Goal: Find specific page/section: Find specific page/section

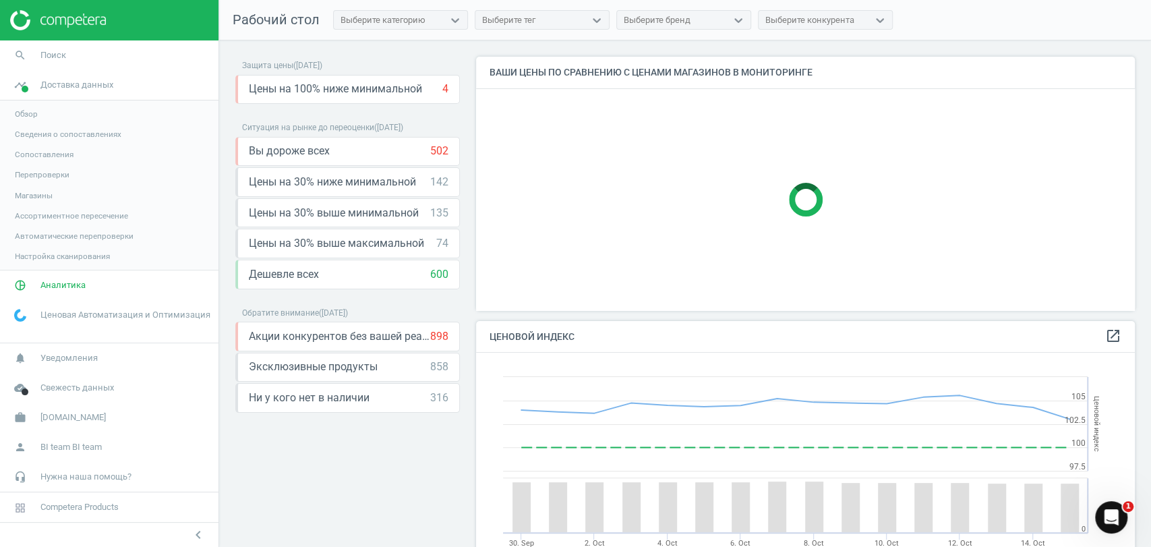
scroll to position [334, 670]
click at [93, 82] on span "Доставка данных" at bounding box center [76, 85] width 73 height 12
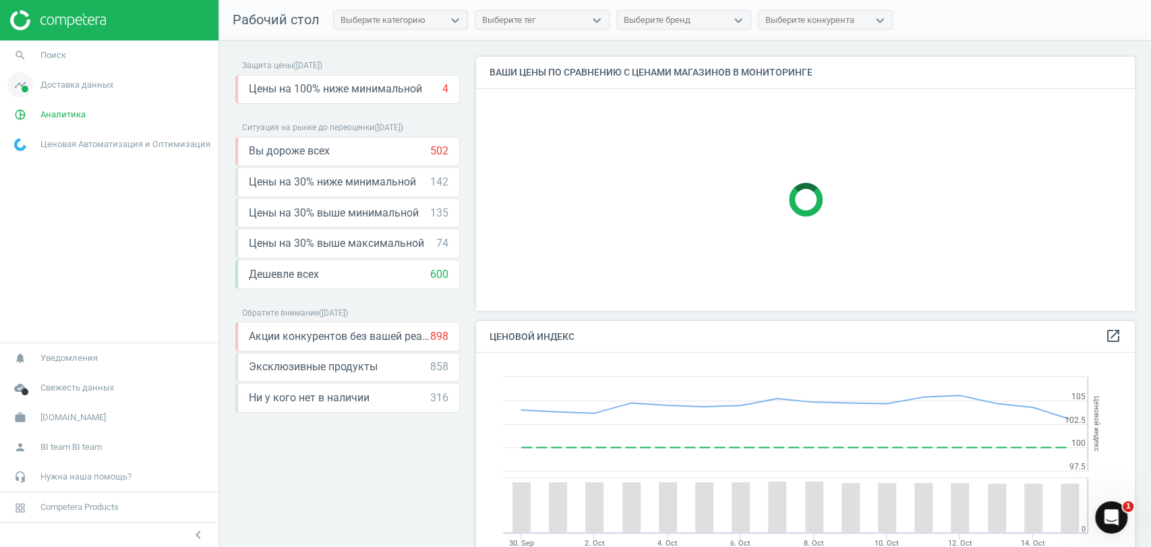
click at [67, 80] on span "Доставка данных" at bounding box center [76, 85] width 73 height 12
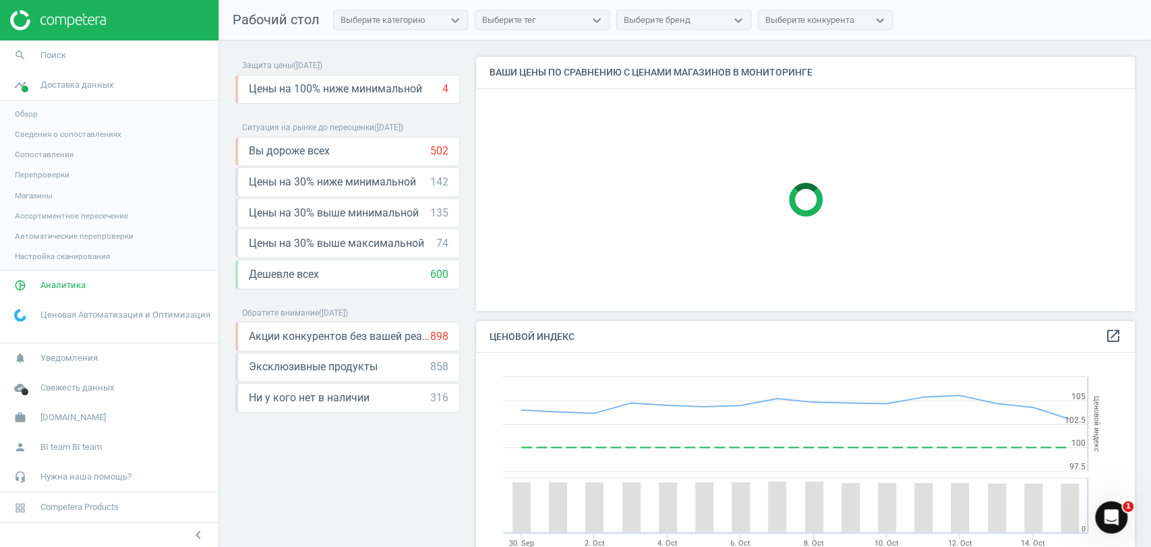
click at [26, 187] on link "Магазины" at bounding box center [109, 195] width 218 height 20
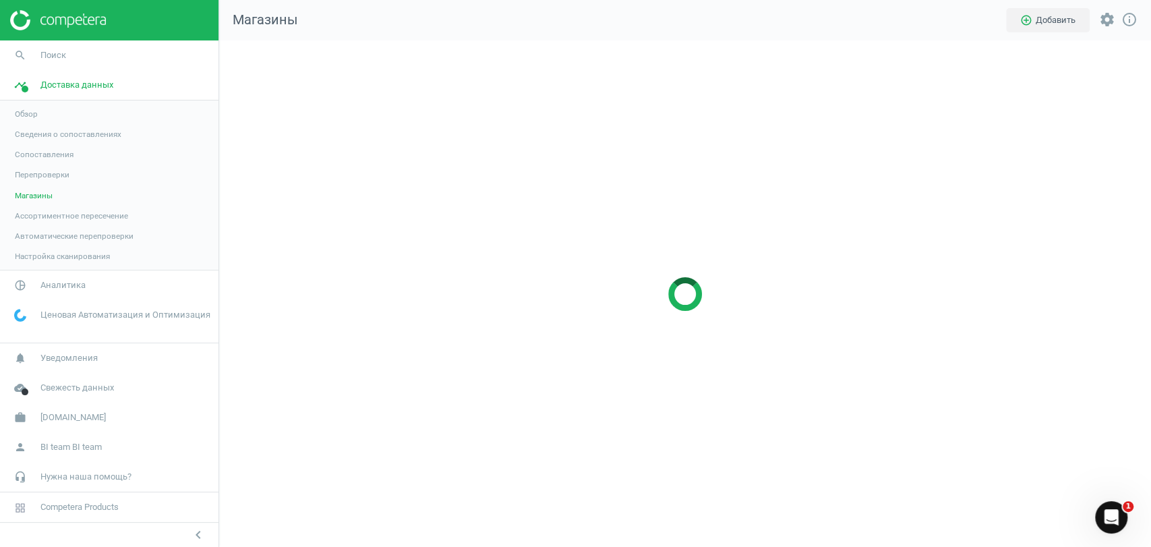
scroll to position [529, 955]
